Goal: Transaction & Acquisition: Purchase product/service

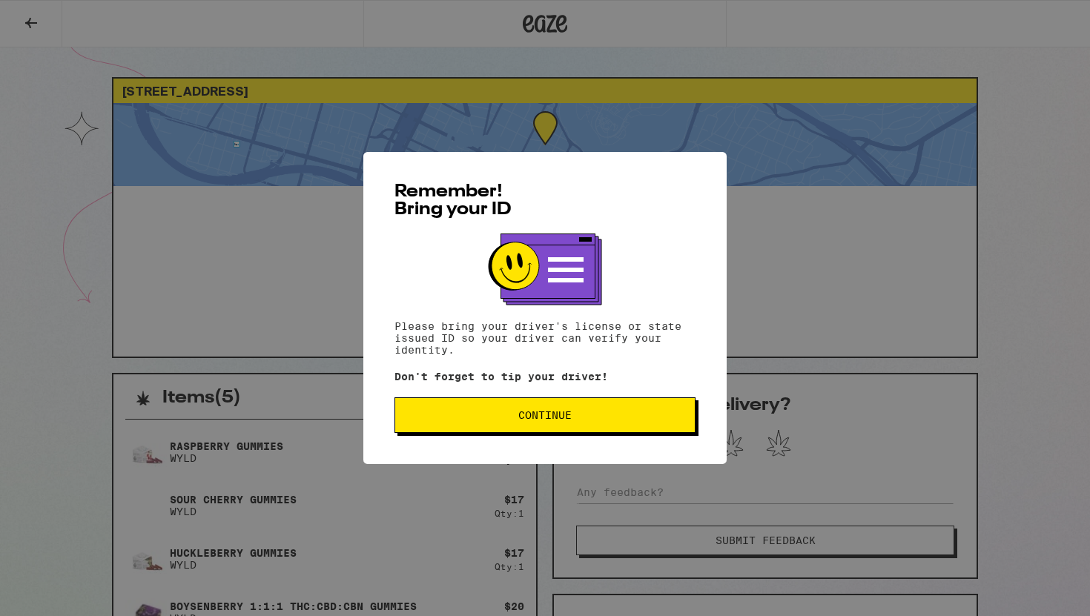
click at [539, 416] on span "Continue" at bounding box center [544, 415] width 53 height 10
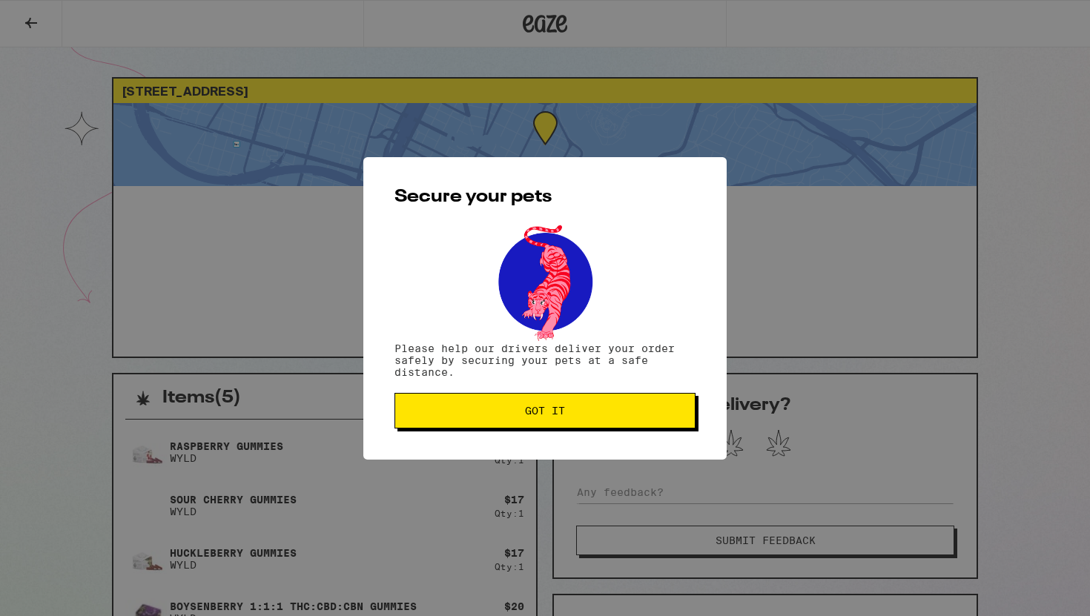
click at [581, 435] on div "Secure your pets Please help our drivers deliver your order safely by securing …" at bounding box center [544, 308] width 363 height 302
click at [569, 406] on button "Got it" at bounding box center [544, 411] width 301 height 36
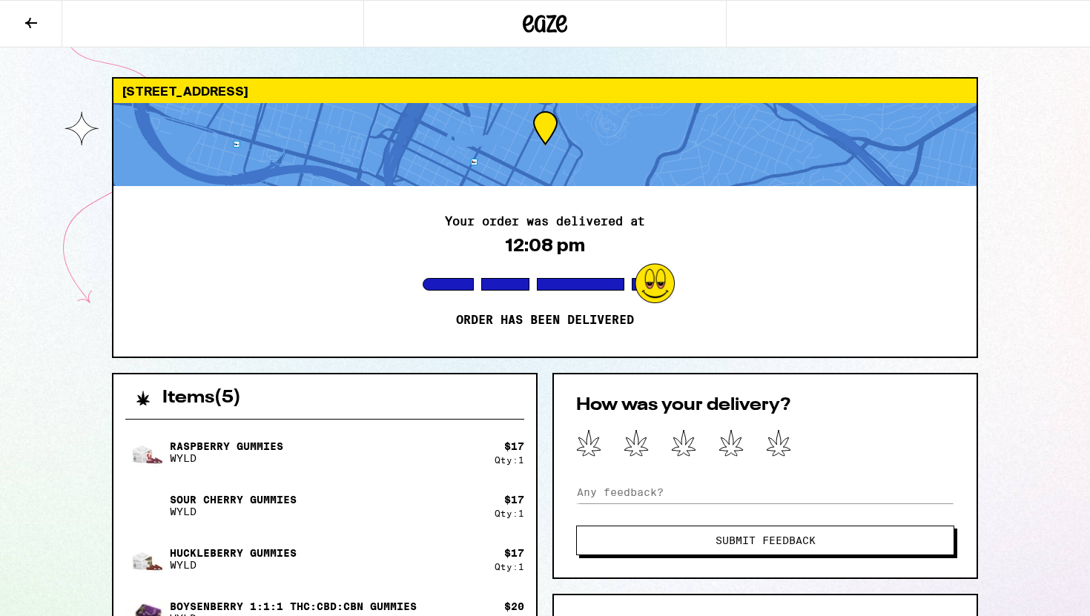
click at [34, 21] on icon at bounding box center [31, 23] width 18 height 18
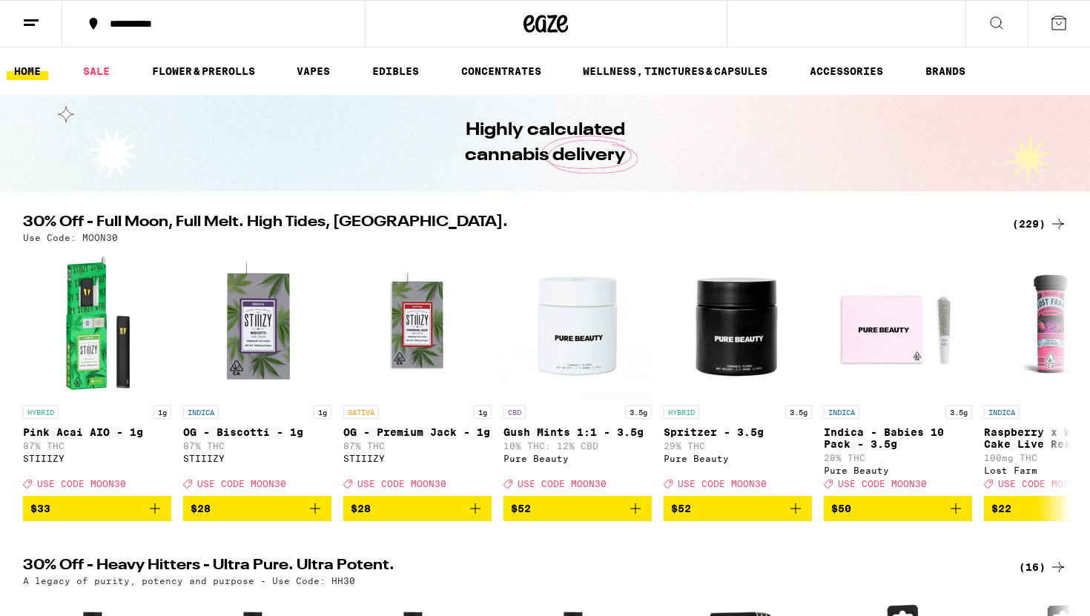
click at [1028, 226] on div "(229)" at bounding box center [1039, 224] width 55 height 18
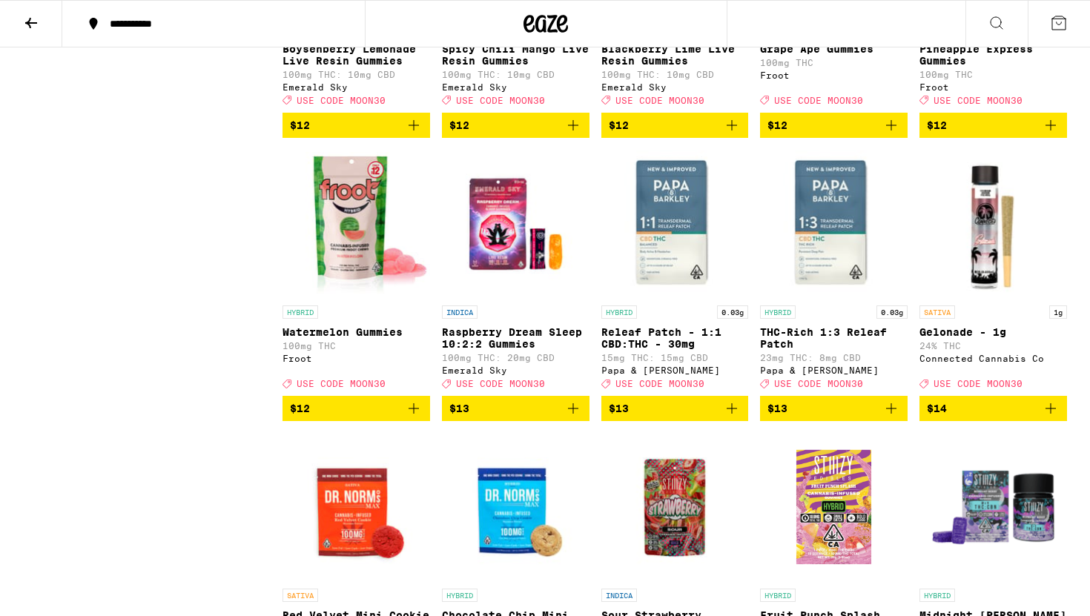
scroll to position [3196, 0]
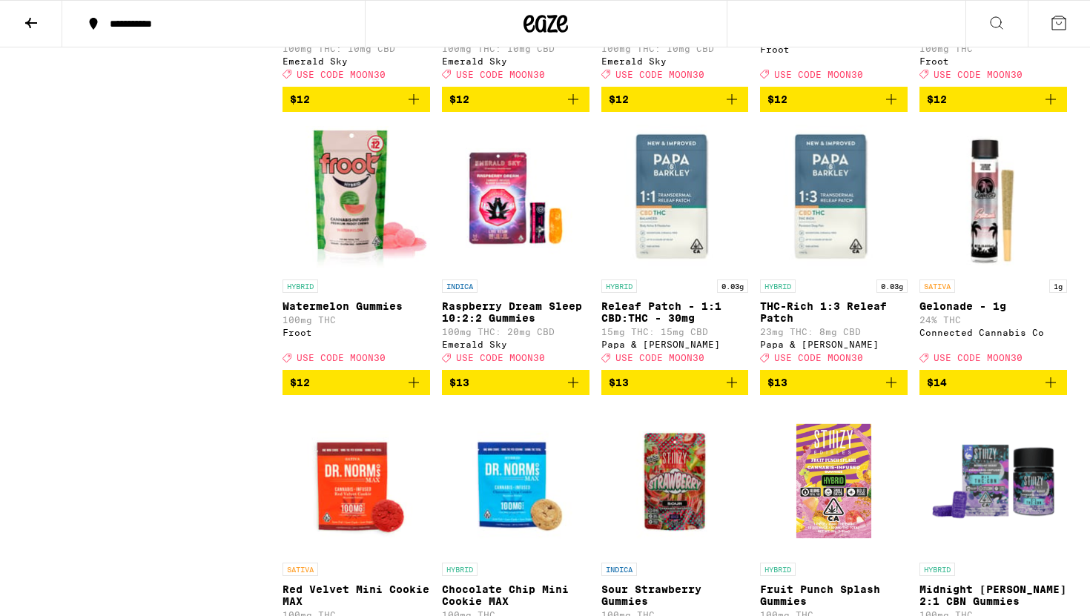
click at [575, 391] on icon "Add to bag" at bounding box center [573, 383] width 18 height 18
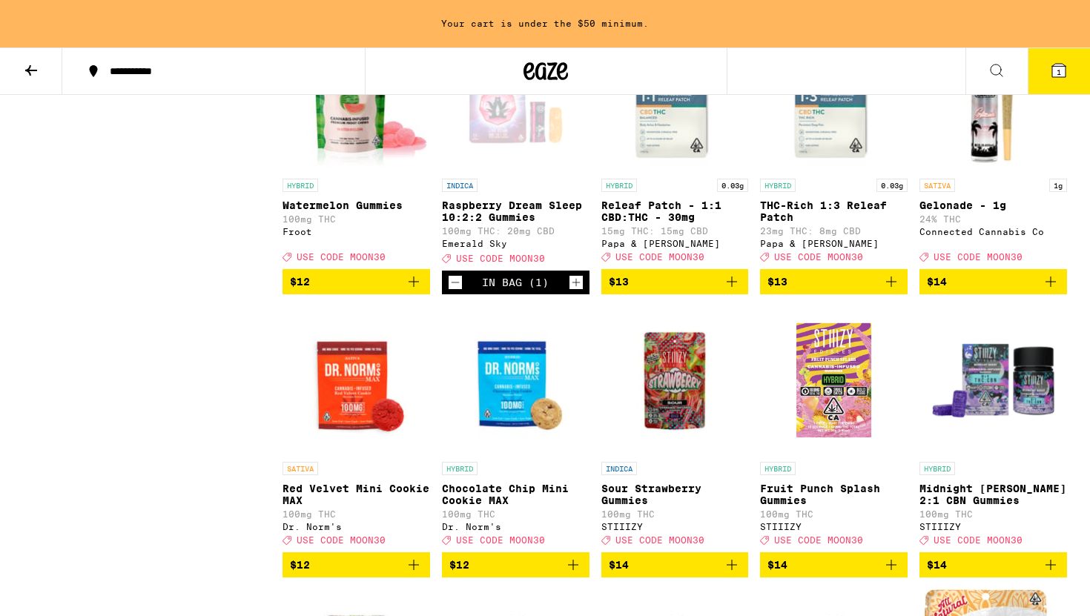
scroll to position [3534, 0]
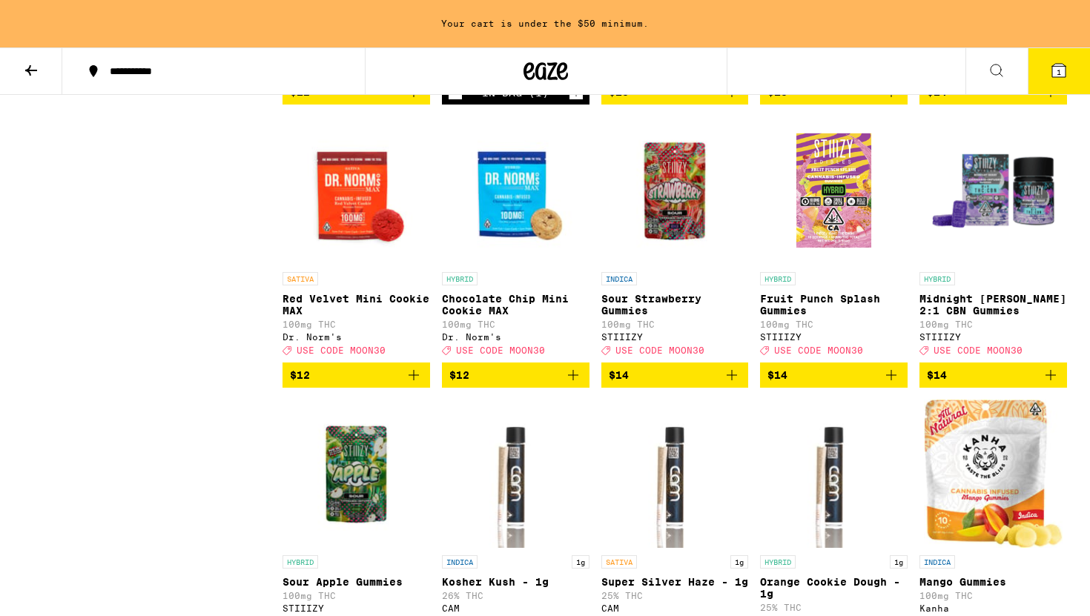
click at [1049, 380] on icon "Add to bag" at bounding box center [1050, 375] width 10 height 10
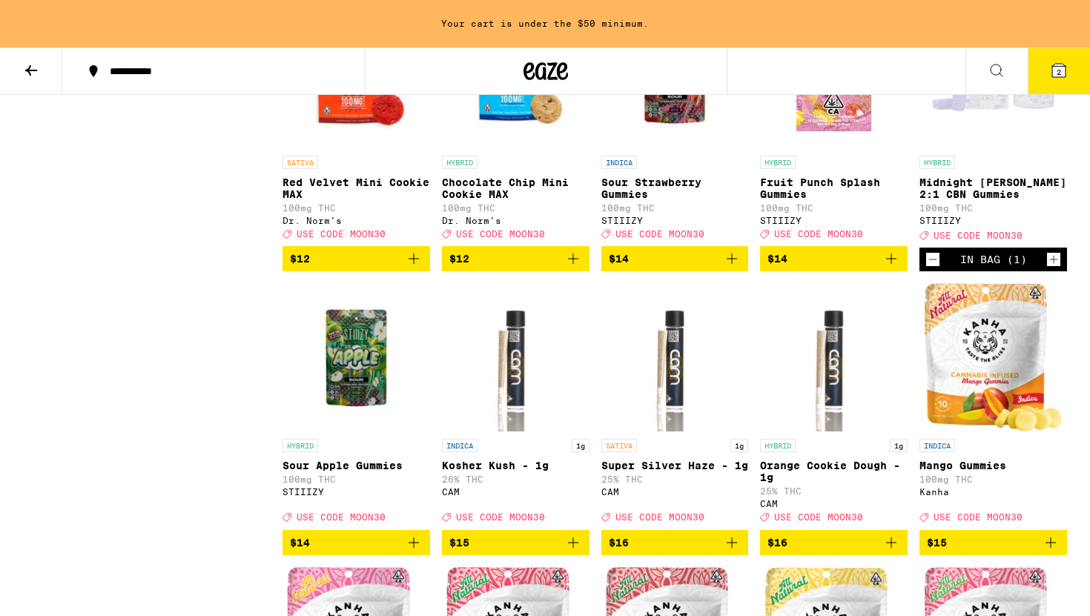
scroll to position [3791, 0]
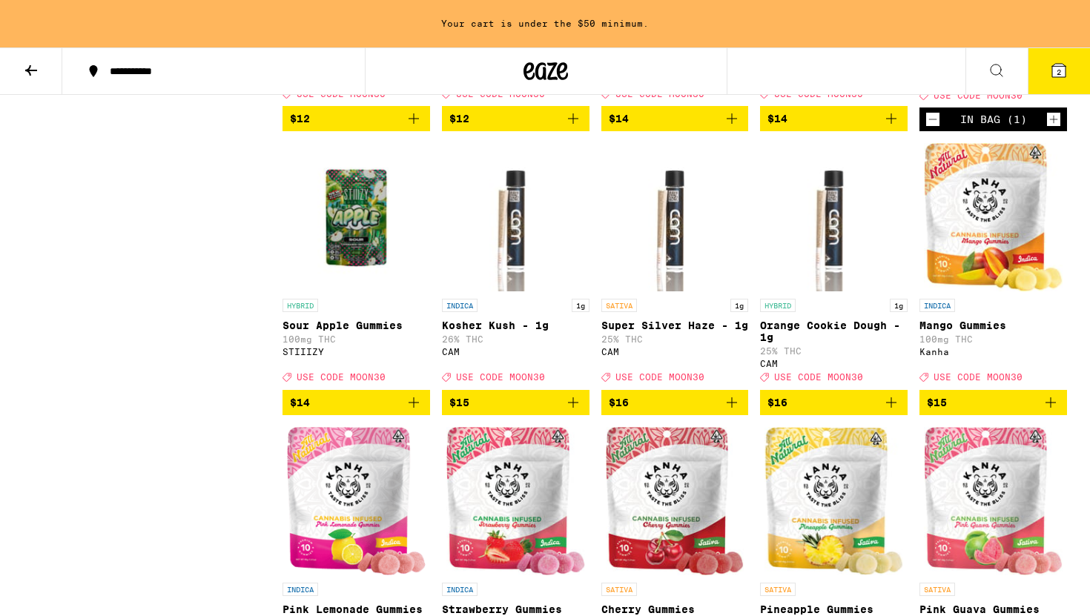
click at [942, 131] on div "In Bag (1)" at bounding box center [993, 119] width 148 height 24
click at [933, 128] on icon "Decrement" at bounding box center [932, 119] width 13 height 18
click at [1049, 128] on icon "Add to bag" at bounding box center [1051, 119] width 18 height 18
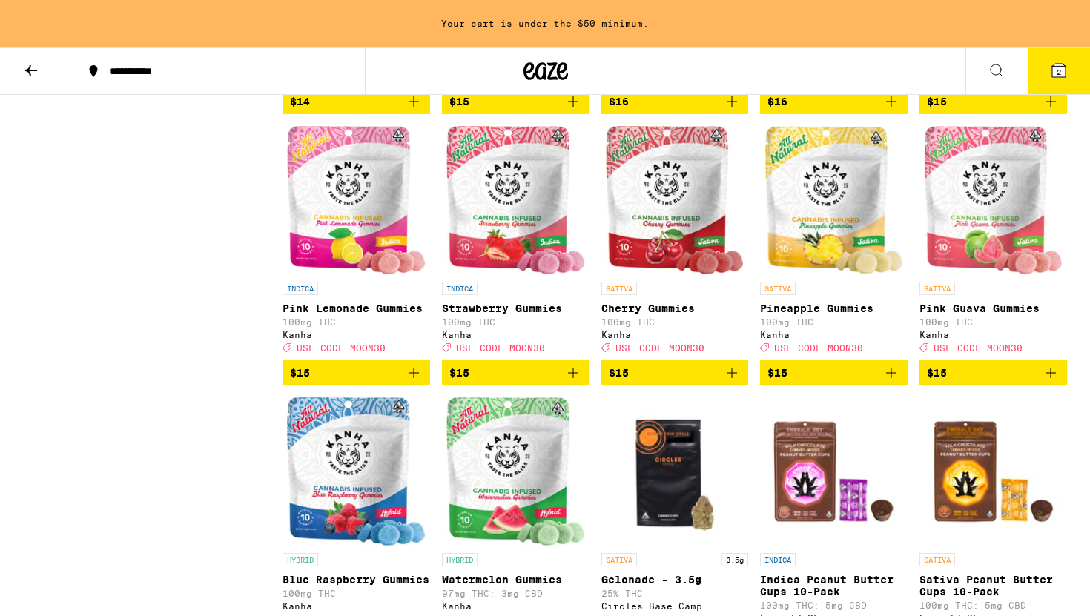
scroll to position [4115, 0]
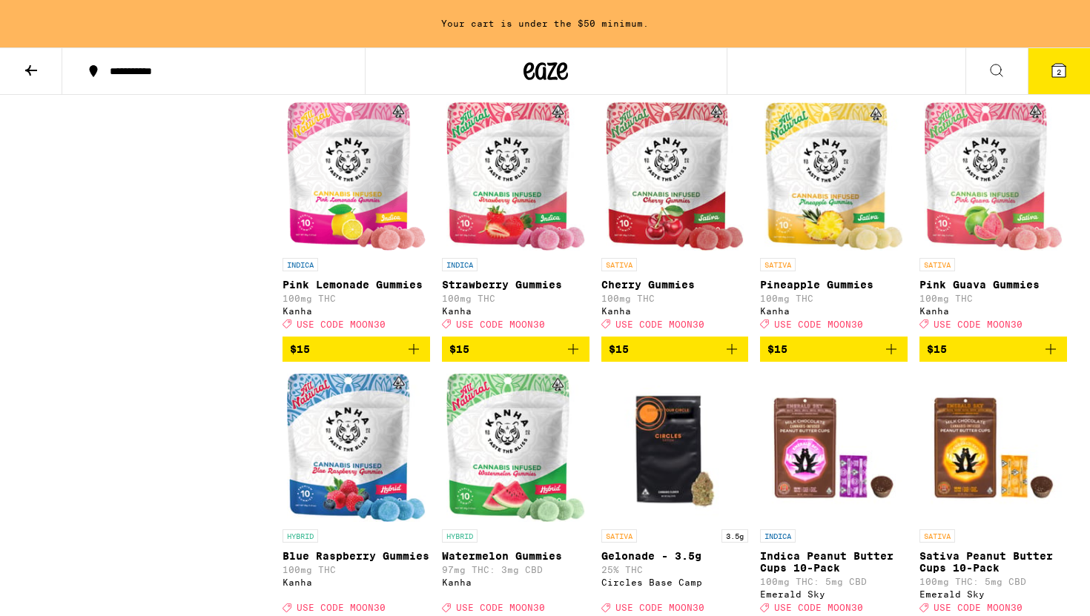
click at [743, 362] on button "$15" at bounding box center [675, 349] width 148 height 25
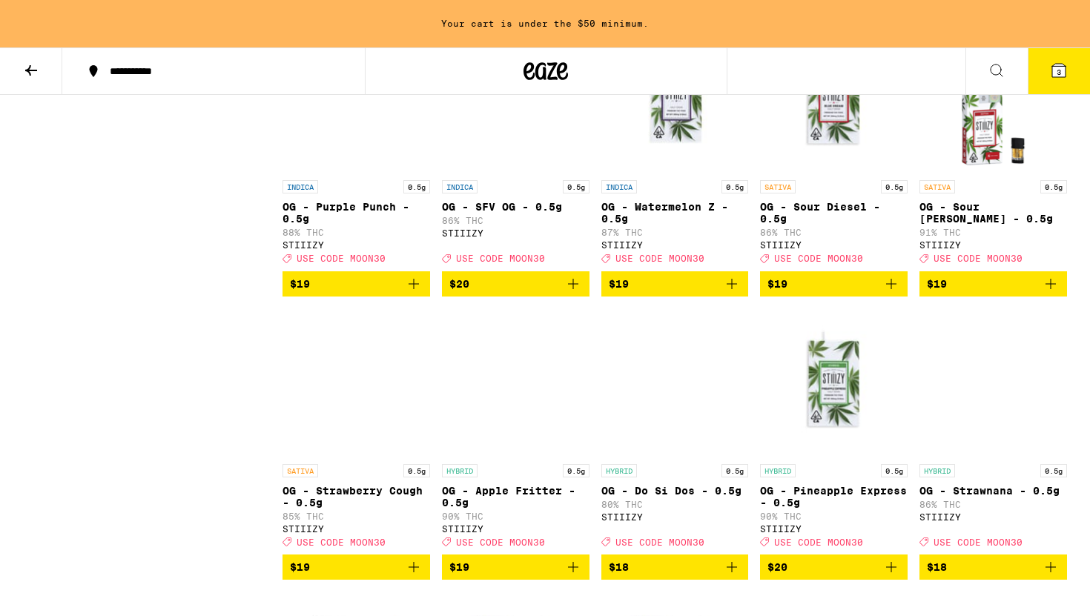
scroll to position [5772, 0]
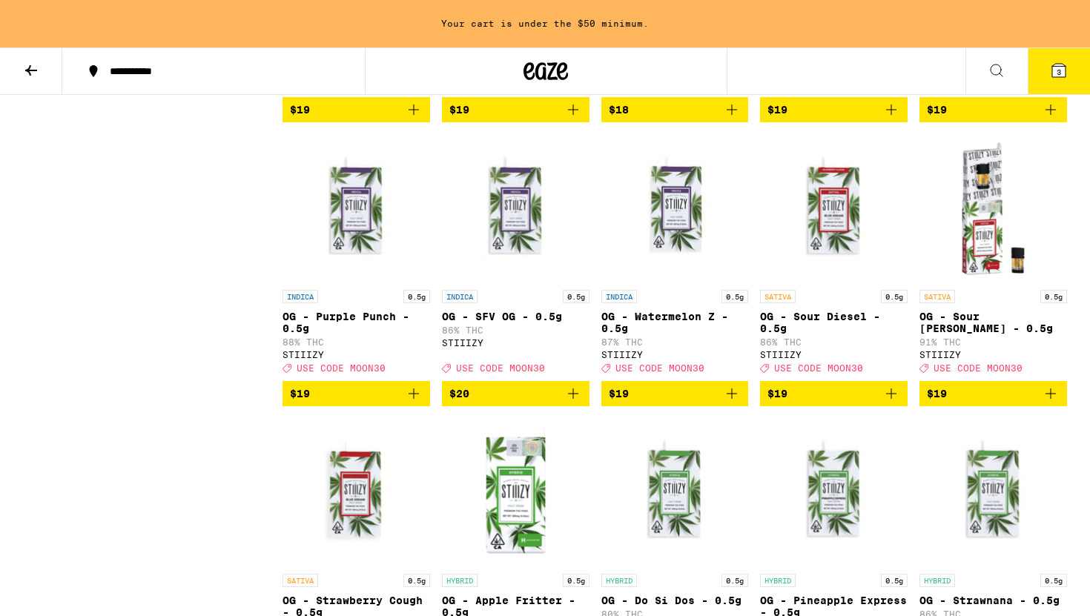
click at [728, 119] on icon "Add to bag" at bounding box center [732, 110] width 18 height 18
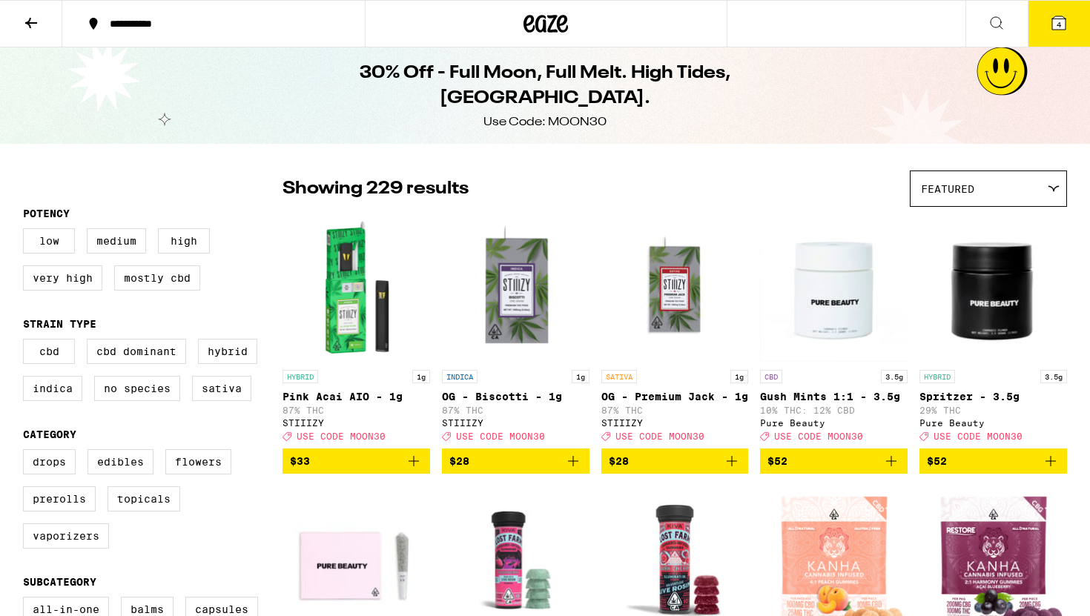
scroll to position [20, 0]
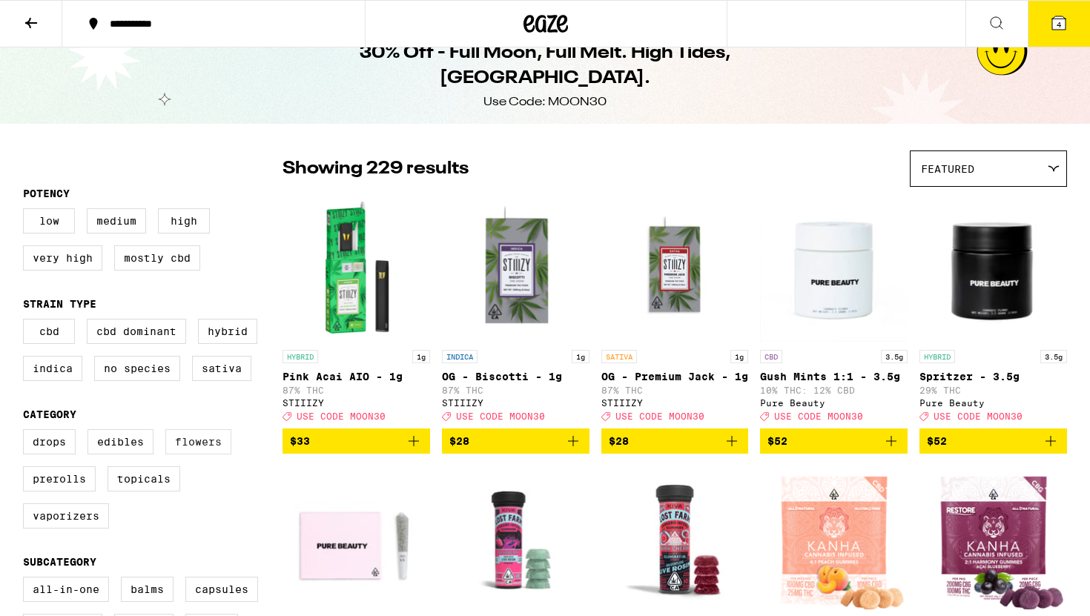
click at [208, 454] on label "Flowers" at bounding box center [198, 441] width 66 height 25
click at [27, 432] on input "Flowers" at bounding box center [26, 431] width 1 height 1
checkbox input "true"
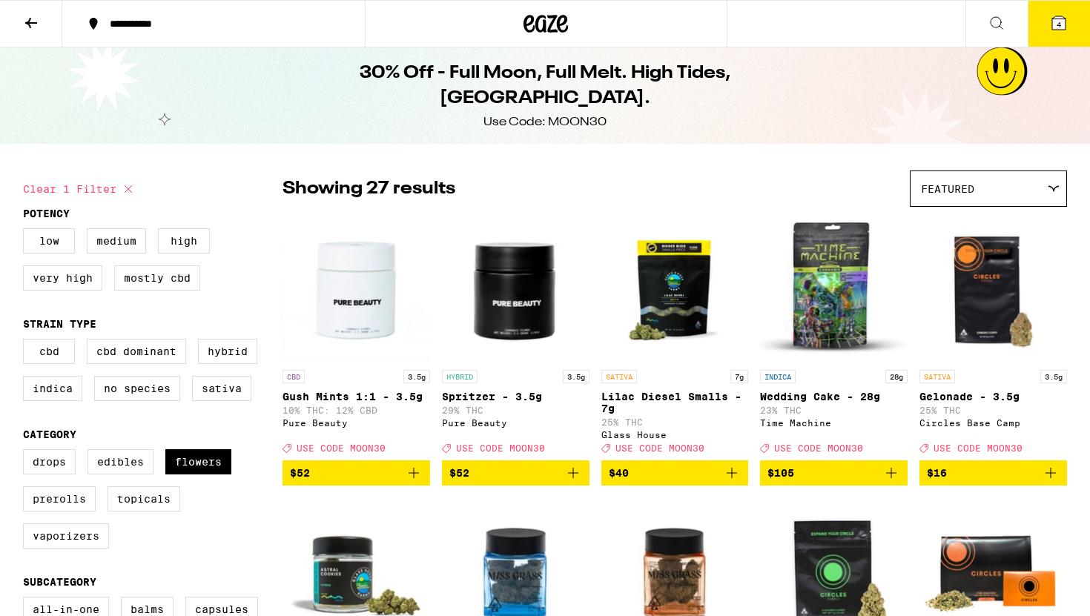
click at [1059, 16] on icon at bounding box center [1058, 22] width 13 height 13
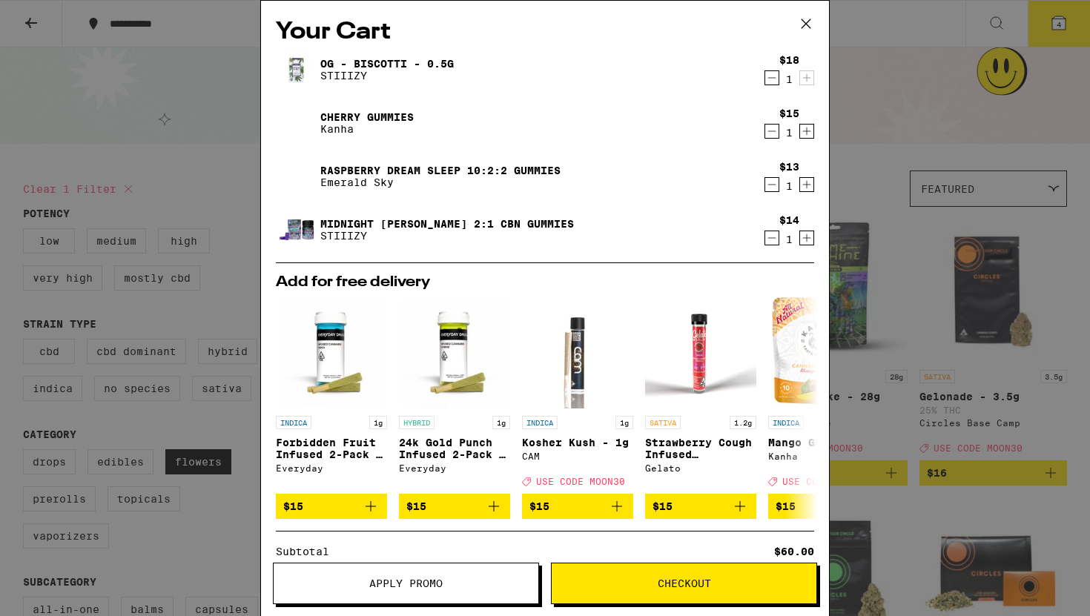
click at [769, 239] on icon "Decrement" at bounding box center [771, 238] width 13 height 18
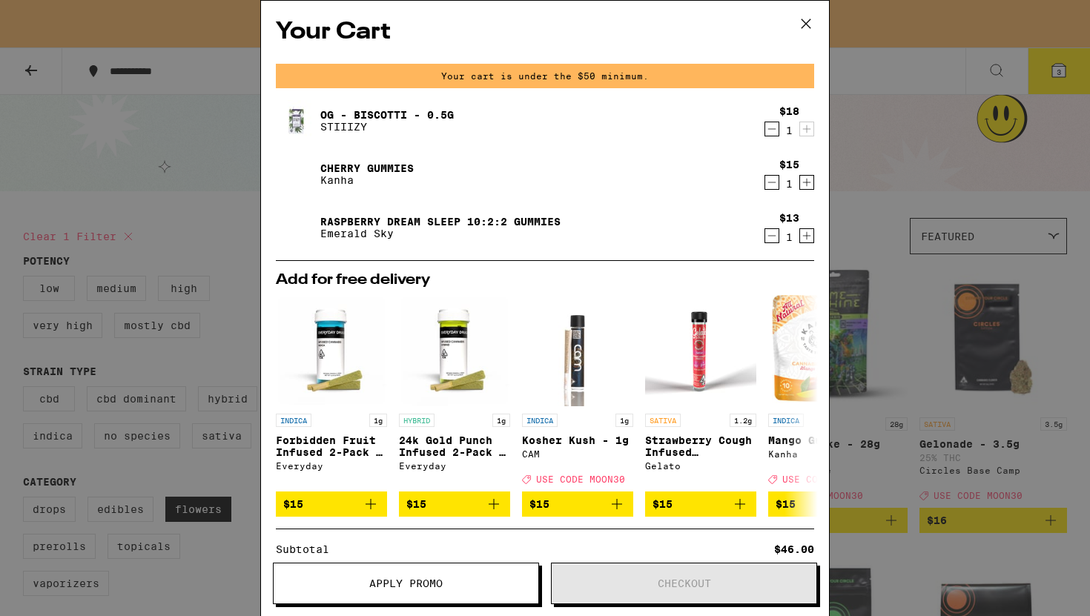
click at [767, 237] on icon "Decrement" at bounding box center [771, 236] width 13 height 18
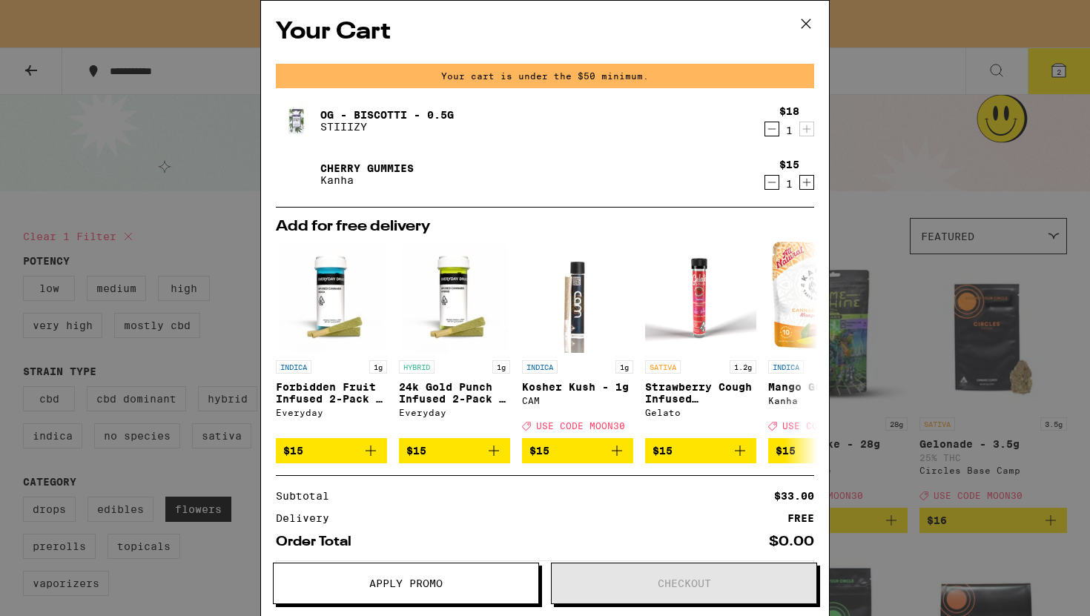
click at [772, 188] on icon "Decrement" at bounding box center [771, 182] width 13 height 18
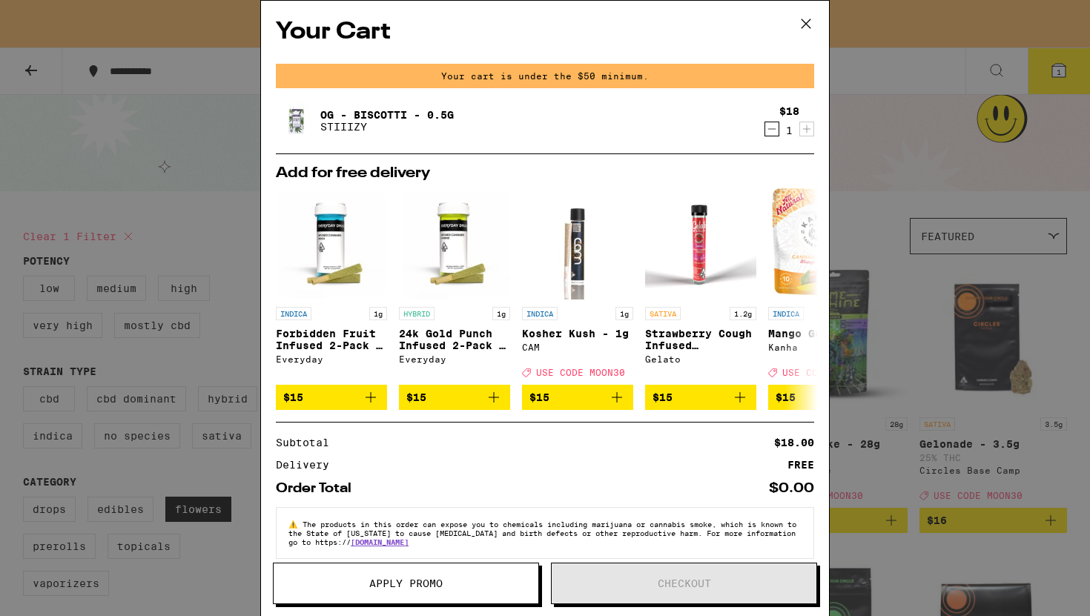
click at [769, 133] on icon "Decrement" at bounding box center [771, 129] width 13 height 18
